Goal: Task Accomplishment & Management: Manage account settings

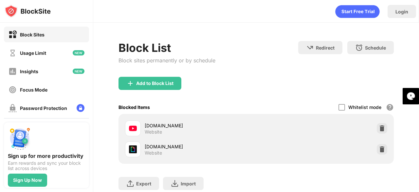
drag, startPoint x: 419, startPoint y: 40, endPoint x: 415, endPoint y: 82, distance: 42.1
click at [415, 82] on div "Login Block List Block sites permanently or by schedule Redirect Choose a site …" at bounding box center [256, 96] width 326 height 192
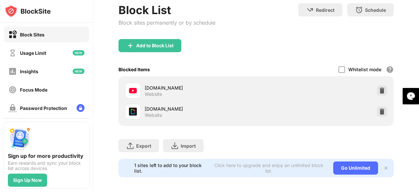
scroll to position [43, 0]
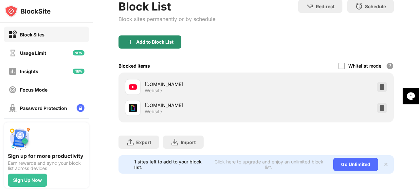
click at [168, 43] on div "Add to Block List" at bounding box center [150, 41] width 63 height 13
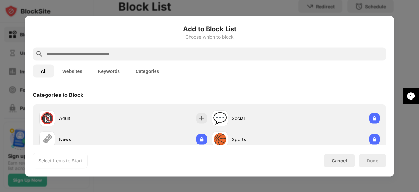
click at [216, 51] on input "text" at bounding box center [215, 54] width 338 height 8
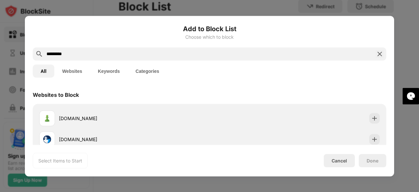
type input "*********"
click at [79, 67] on button "Websites" at bounding box center [72, 70] width 36 height 13
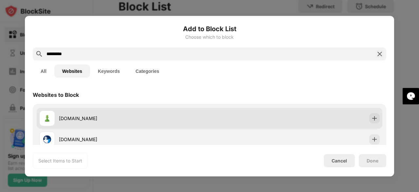
click at [120, 120] on div "[DOMAIN_NAME]" at bounding box center [134, 118] width 151 height 7
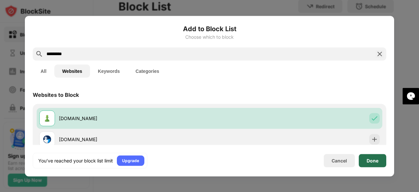
click at [379, 163] on div "Done" at bounding box center [373, 160] width 28 height 13
